Goal: Task Accomplishment & Management: Complete application form

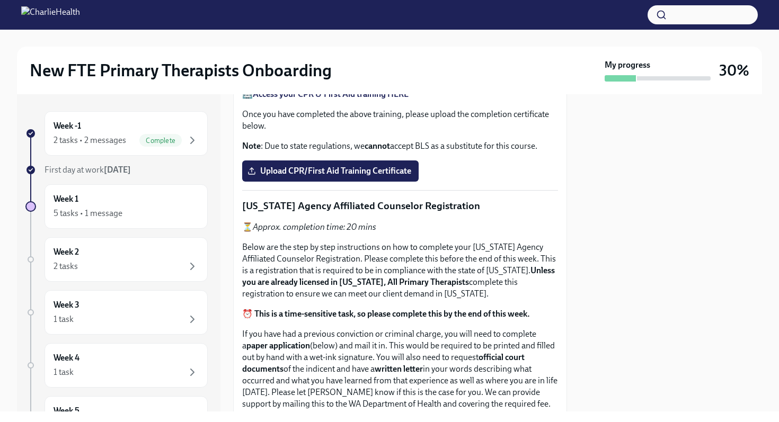
scroll to position [465, 0]
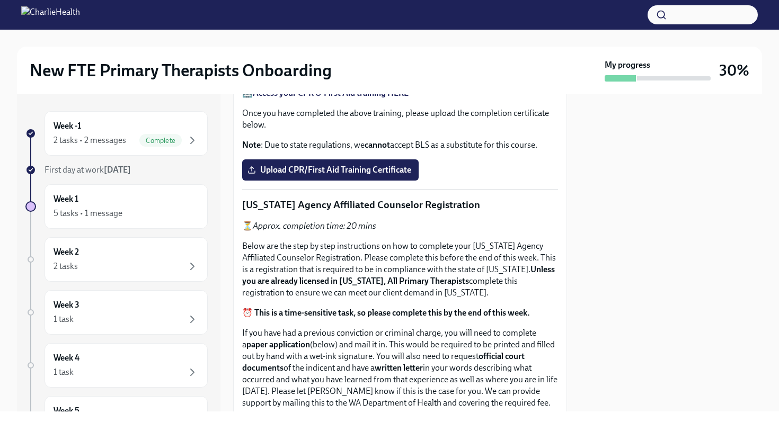
click at [357, 43] on span "Upload the [US_STATE] Telehealth Certificate" at bounding box center [338, 37] width 177 height 11
click at [0, 0] on input "Upload the [US_STATE] Telehealth Certificate" at bounding box center [0, 0] width 0 height 0
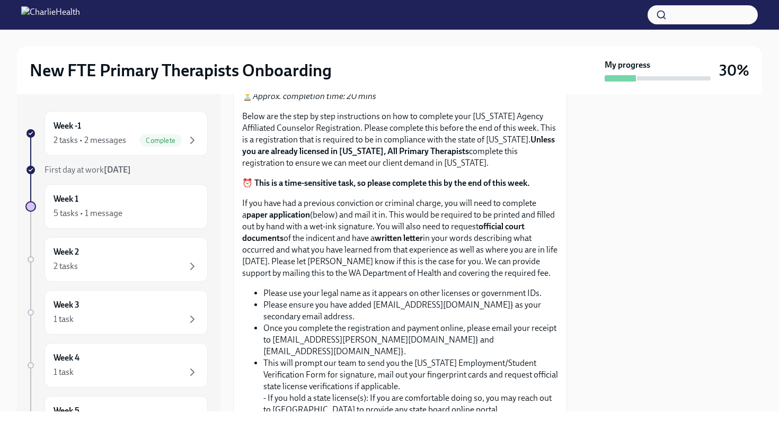
scroll to position [586, 0]
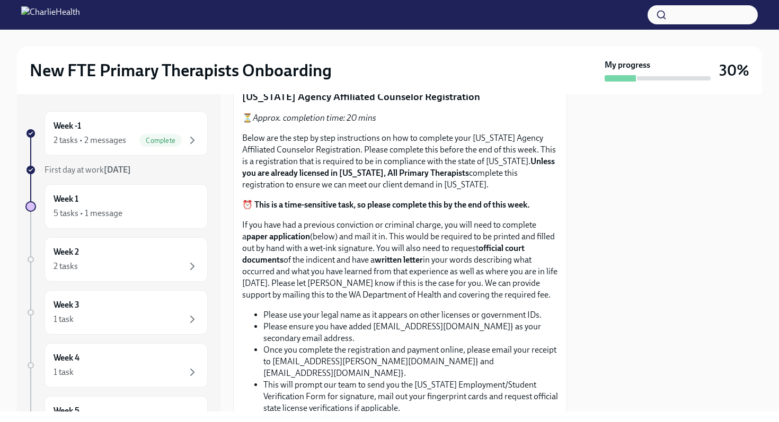
click at [295, 67] on span "Upload CPR/First Aid Training Certificate" at bounding box center [331, 62] width 162 height 11
click at [0, 0] on input "Upload CPR/First Aid Training Certificate" at bounding box center [0, 0] width 0 height 0
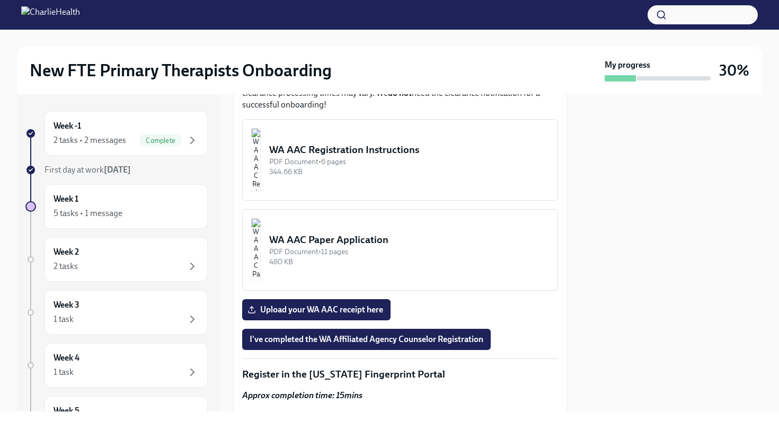
scroll to position [1070, 0]
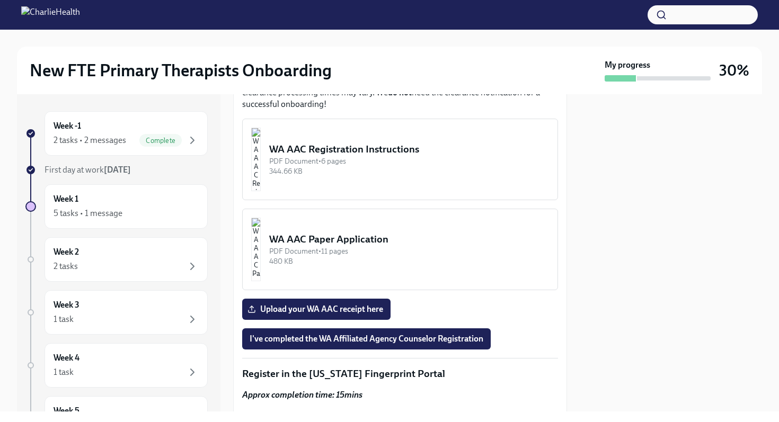
click at [413, 200] on button "WA AAC Registration Instructions PDF Document • 6 pages 344.66 KB" at bounding box center [400, 160] width 316 height 82
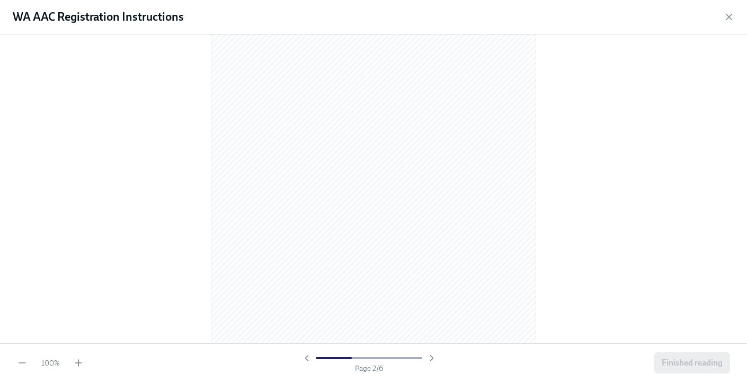
scroll to position [1105, 0]
click at [79, 365] on icon "button" at bounding box center [78, 362] width 11 height 11
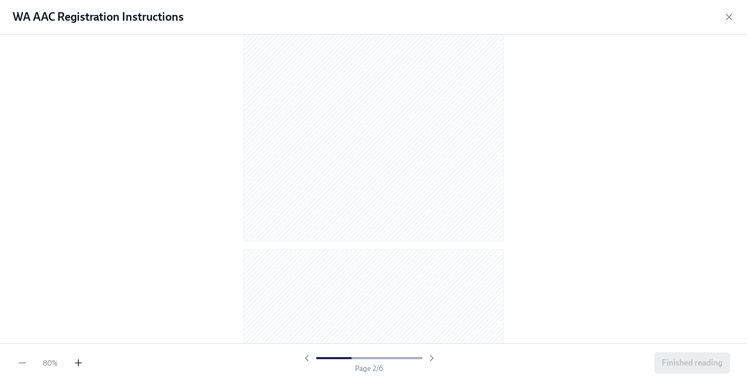
click at [79, 365] on icon "button" at bounding box center [78, 362] width 11 height 11
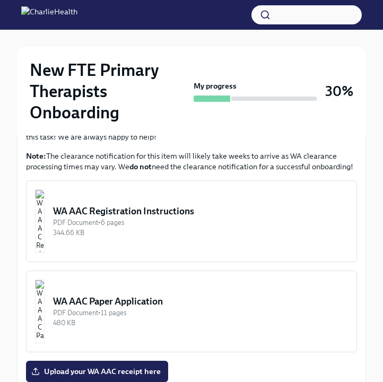
scroll to position [1067, 0]
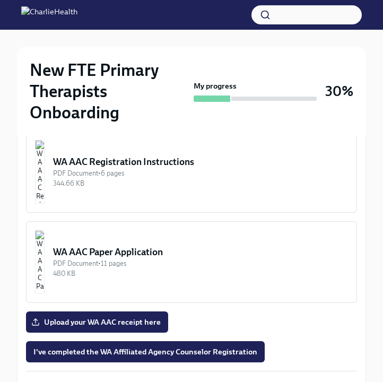
click at [145, 168] on div "WA AAC Registration Instructions" at bounding box center [200, 161] width 295 height 13
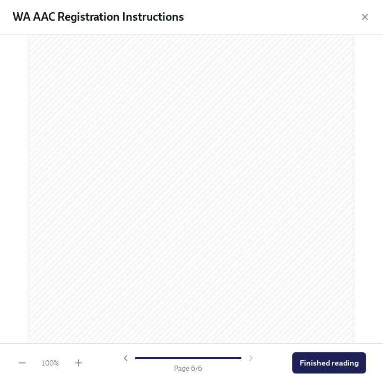
scroll to position [2275, 0]
click at [297, 365] on button "Finished reading" at bounding box center [329, 362] width 74 height 21
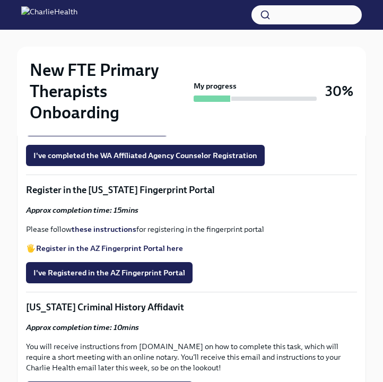
scroll to position [1295, 0]
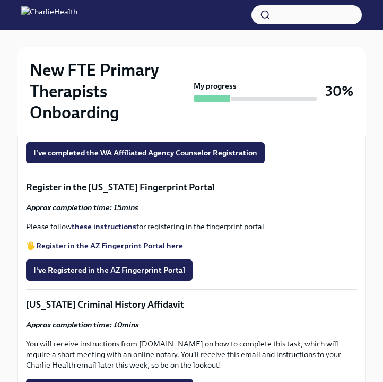
click at [128, 128] on span "Upload your WA AAC receipt here" at bounding box center [96, 123] width 127 height 11
click at [0, 0] on input "Upload your WA AAC receipt here" at bounding box center [0, 0] width 0 height 0
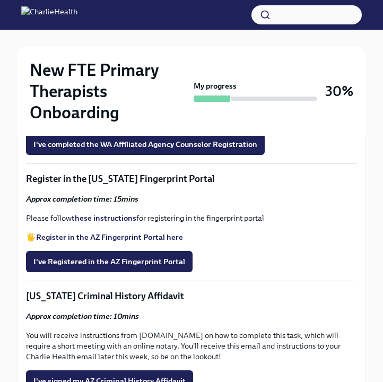
scroll to position [1304, 0]
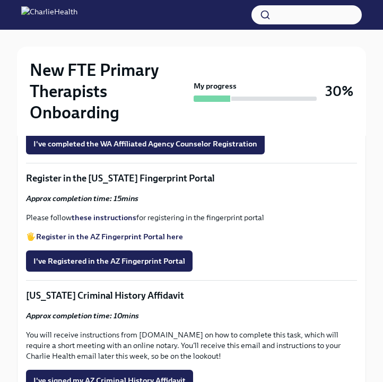
click at [45, 86] on img "button" at bounding box center [40, 54] width 10 height 64
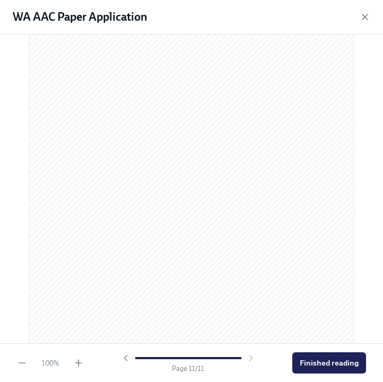
scroll to position [4346, 0]
click at [328, 364] on span "Finished reading" at bounding box center [328, 362] width 59 height 11
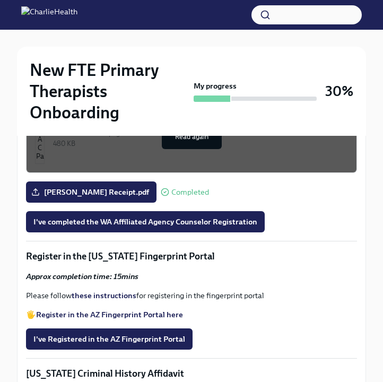
scroll to position [1225, 0]
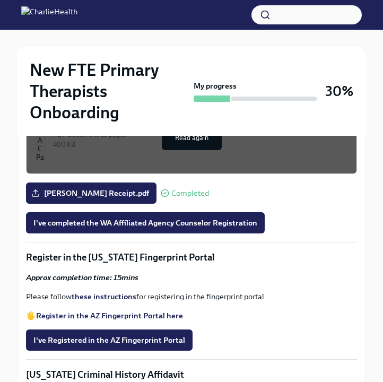
click at [243, 149] on div "480 KB" at bounding box center [200, 144] width 295 height 10
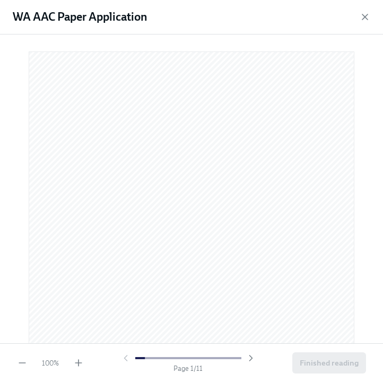
click at [373, 19] on div "WA AAC Paper Application" at bounding box center [191, 17] width 383 height 34
click at [369, 19] on icon "button" at bounding box center [364, 17] width 11 height 11
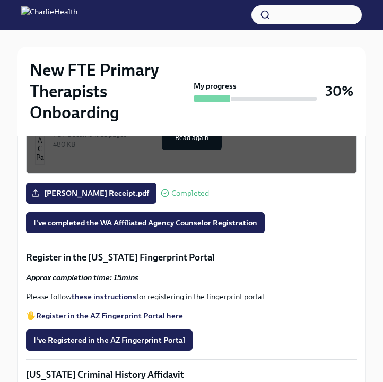
click at [240, 59] on div "344.66 KB" at bounding box center [200, 54] width 295 height 10
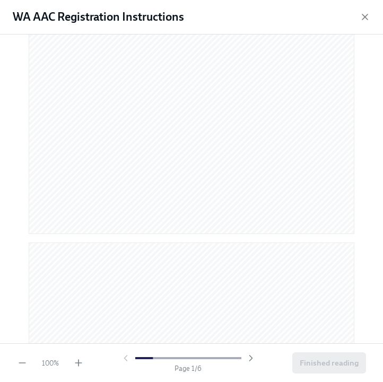
scroll to position [302, 0]
click at [362, 18] on icon "button" at bounding box center [364, 17] width 11 height 11
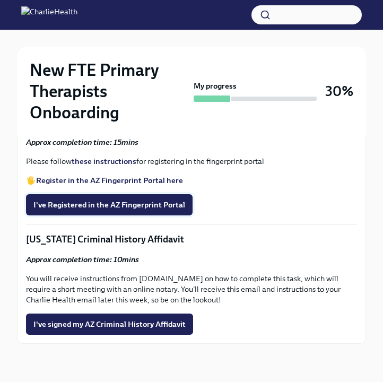
scroll to position [1431, 0]
click at [190, 93] on span "I've completed the WA Affiliated Agency Counselor Registration" at bounding box center [145, 87] width 224 height 11
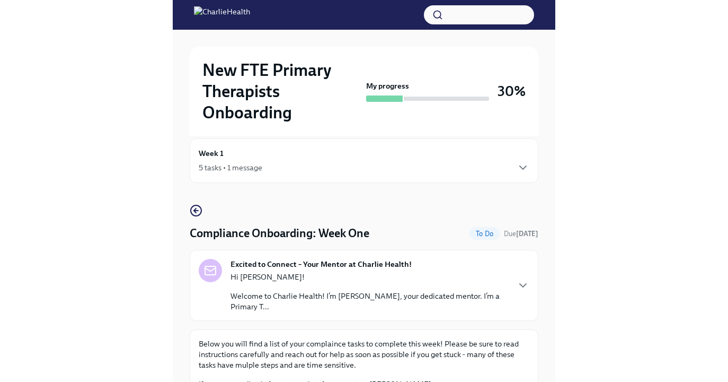
scroll to position [0, 0]
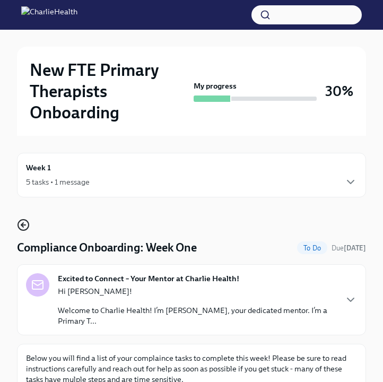
click at [25, 227] on icon "button" at bounding box center [23, 224] width 13 height 13
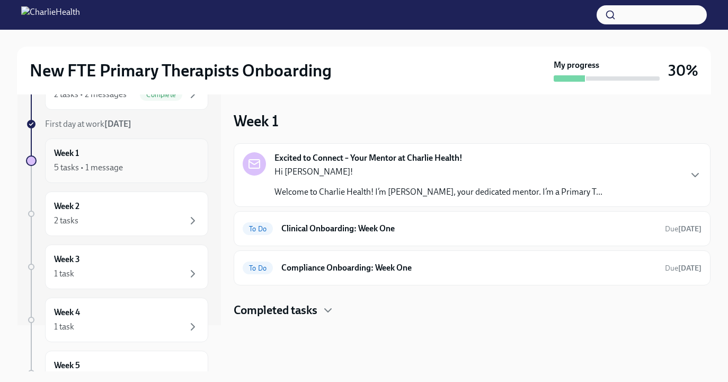
scroll to position [135, 0]
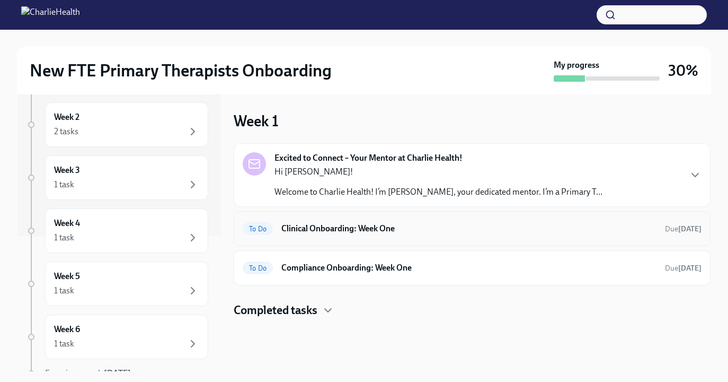
click at [341, 227] on h6 "Clinical Onboarding: Week One" at bounding box center [468, 229] width 375 height 12
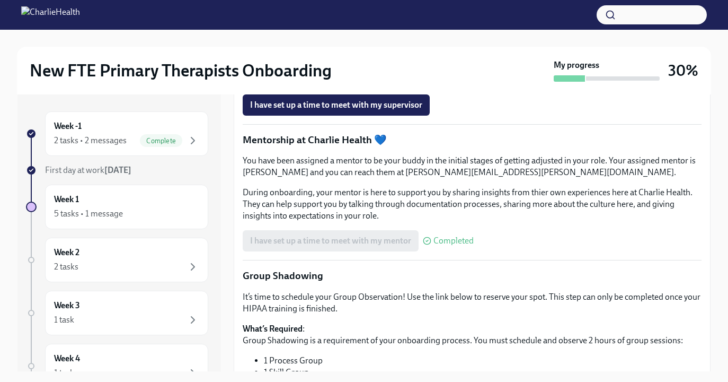
scroll to position [967, 0]
click at [340, 111] on span "I have set up a time to meet with my supervisor" at bounding box center [336, 105] width 172 height 11
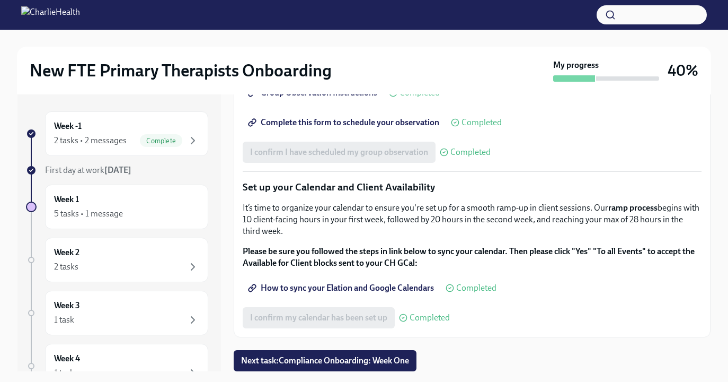
scroll to position [1540, 0]
click at [329, 360] on span "Next task : Compliance Onboarding: Week One" at bounding box center [325, 360] width 168 height 11
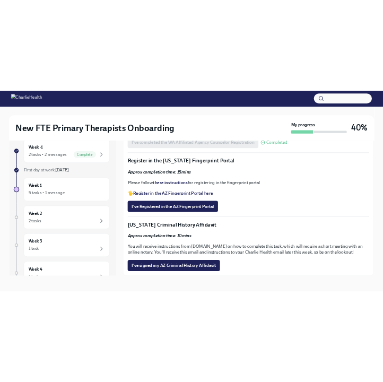
scroll to position [1405, 0]
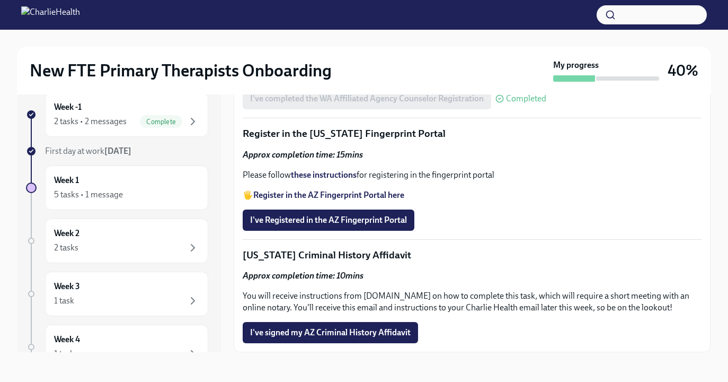
click at [337, 180] on strong "these instructions" at bounding box center [324, 175] width 66 height 10
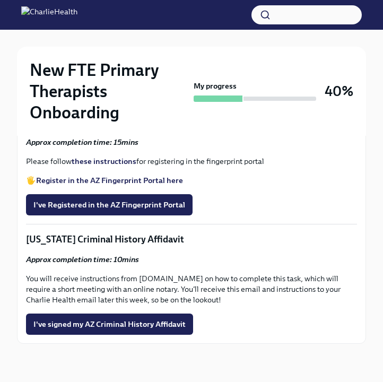
scroll to position [1439, 0]
click at [152, 210] on span "I've Registered in the AZ Fingerprint Portal" at bounding box center [109, 204] width 152 height 11
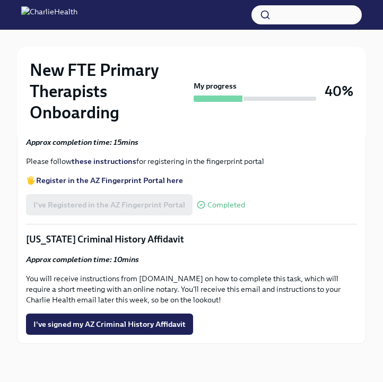
scroll to position [1546, 0]
click at [157, 323] on span "I've signed my AZ Criminal History Affidavit" at bounding box center [109, 323] width 152 height 11
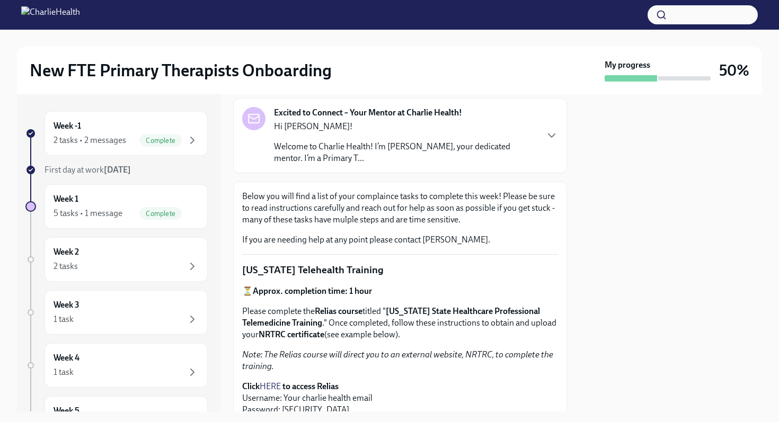
scroll to position [0, 0]
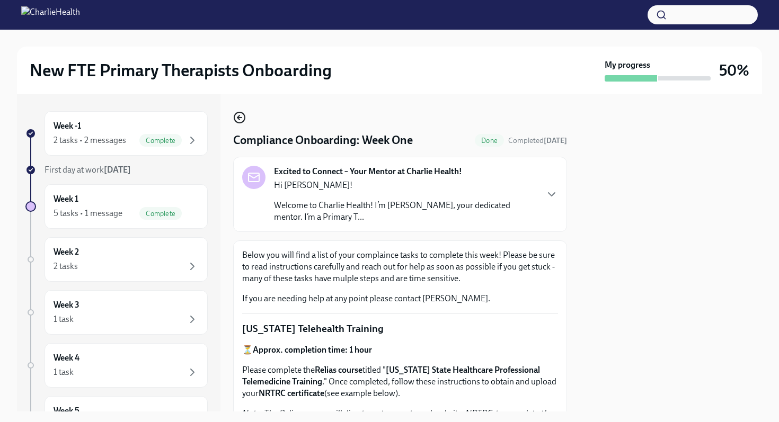
click at [242, 115] on icon "button" at bounding box center [239, 117] width 13 height 13
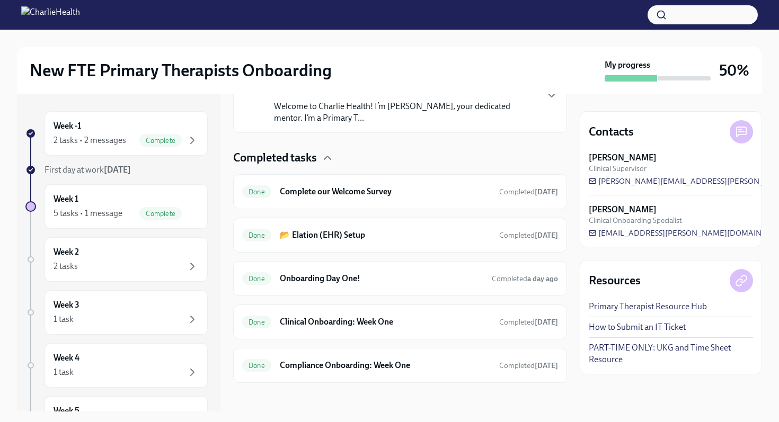
scroll to position [212, 0]
click at [133, 208] on div "5 tasks • 1 message Complete" at bounding box center [126, 213] width 145 height 13
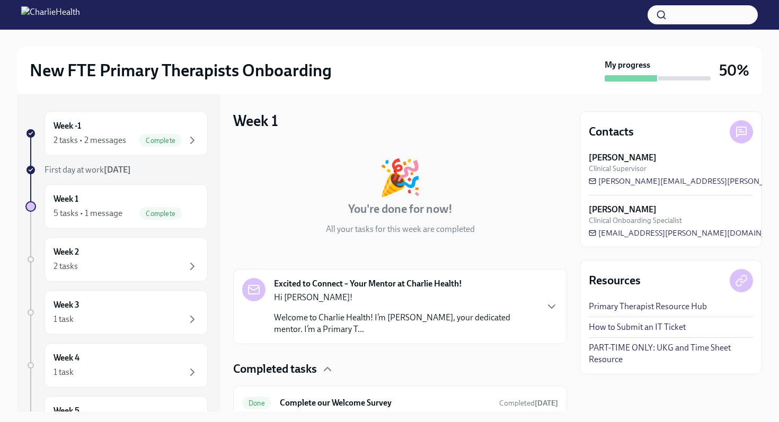
scroll to position [217, 0]
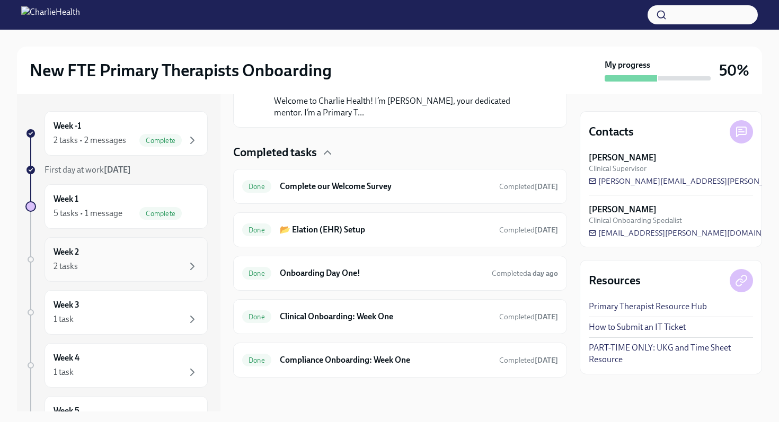
click at [157, 269] on div "2 tasks" at bounding box center [126, 266] width 145 height 13
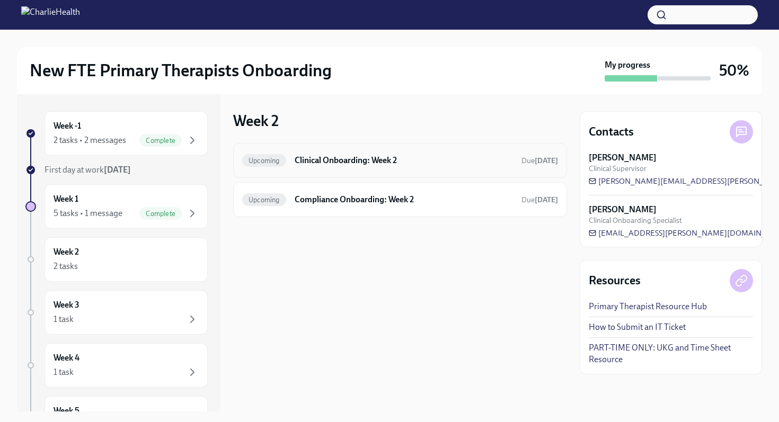
click at [320, 168] on div "Upcoming Clinical Onboarding: Week 2 Due [DATE]" at bounding box center [400, 160] width 316 height 17
